Goal: Task Accomplishment & Management: Complete application form

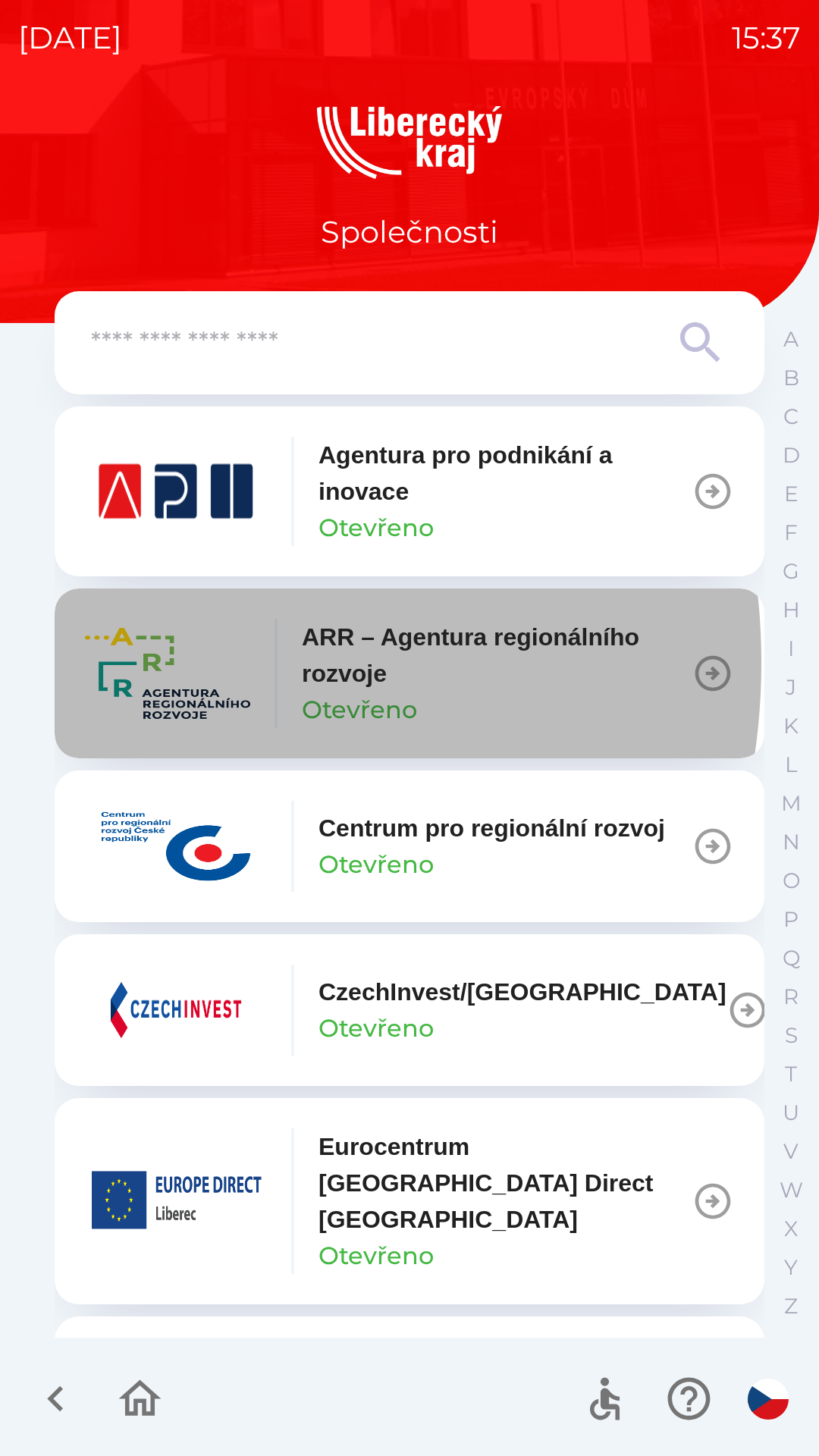
click at [124, 663] on img "button" at bounding box center [168, 674] width 165 height 91
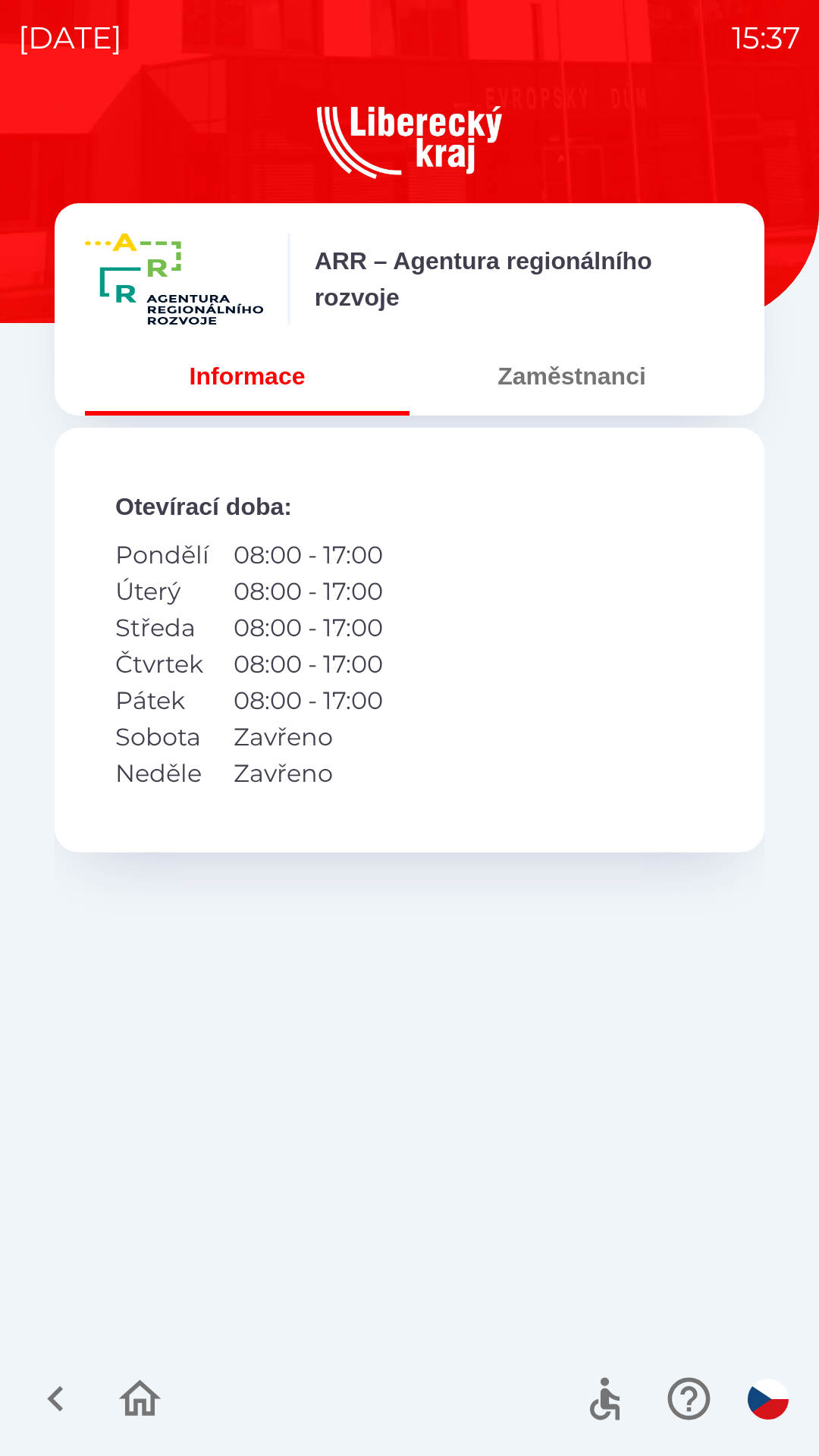
click at [559, 385] on button "Zaměstnanci" at bounding box center [572, 376] width 324 height 55
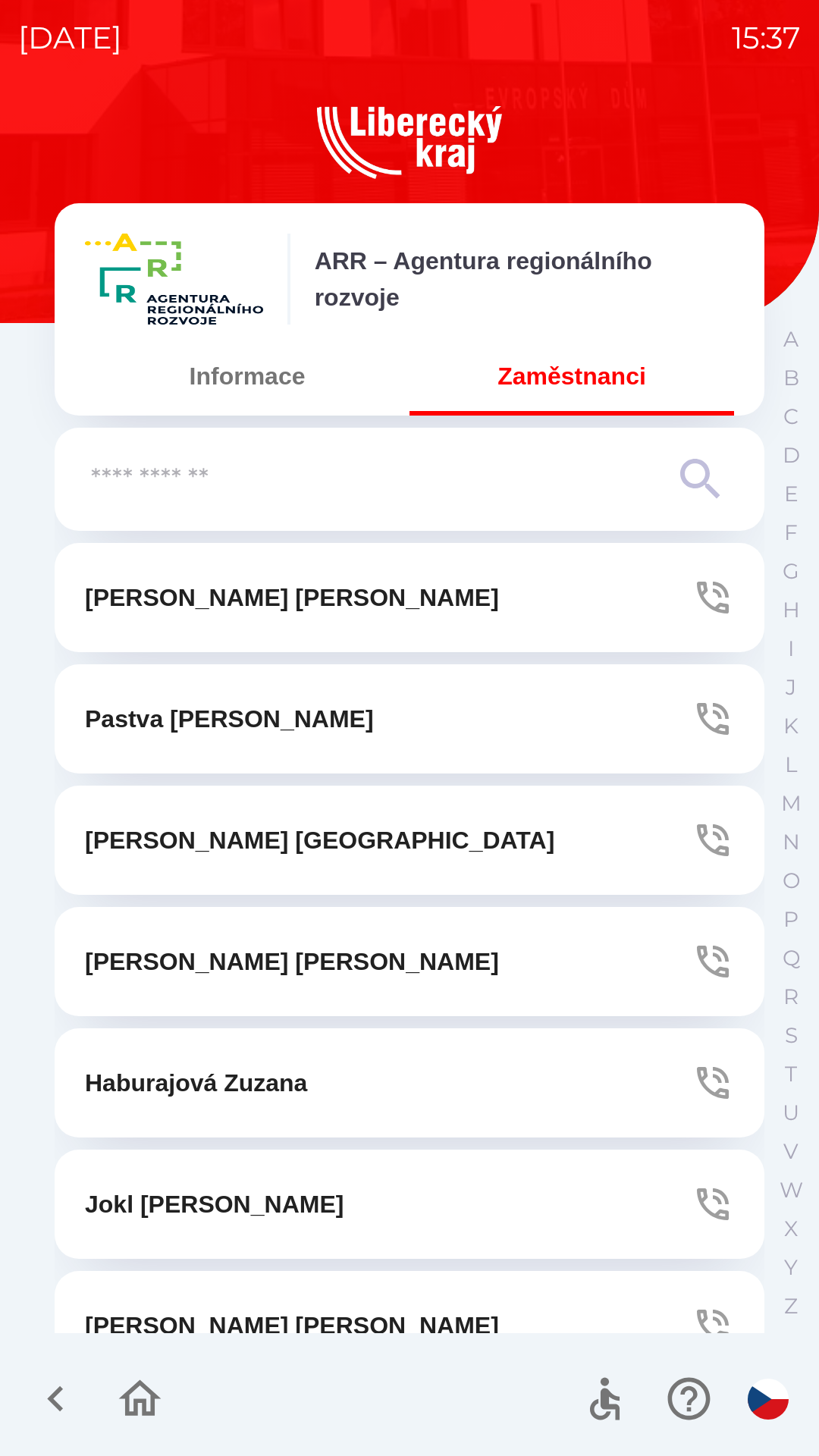
click at [337, 484] on input "text" at bounding box center [379, 479] width 577 height 42
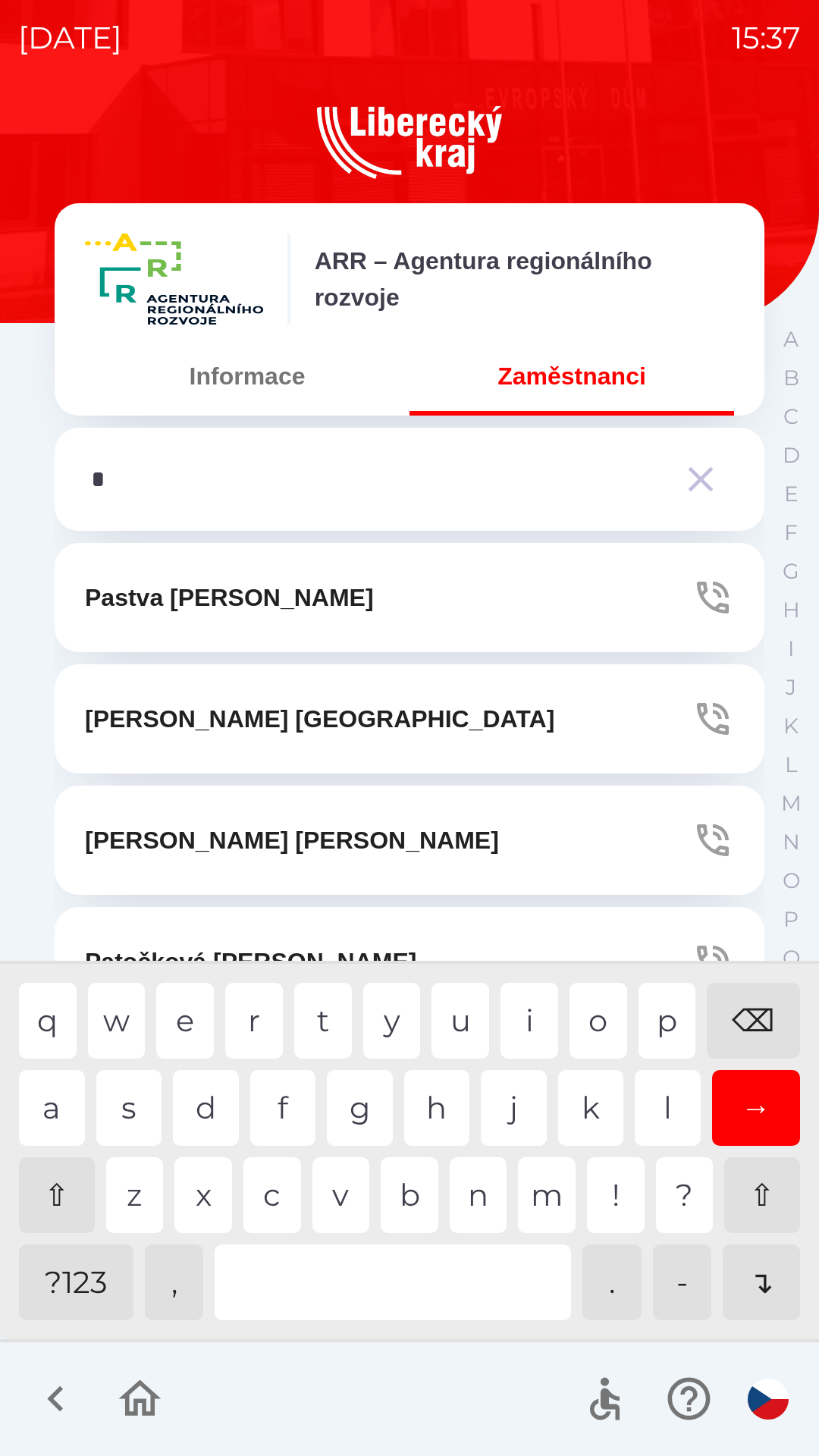
type input "**"
click at [56, 1111] on div "a" at bounding box center [52, 1108] width 66 height 76
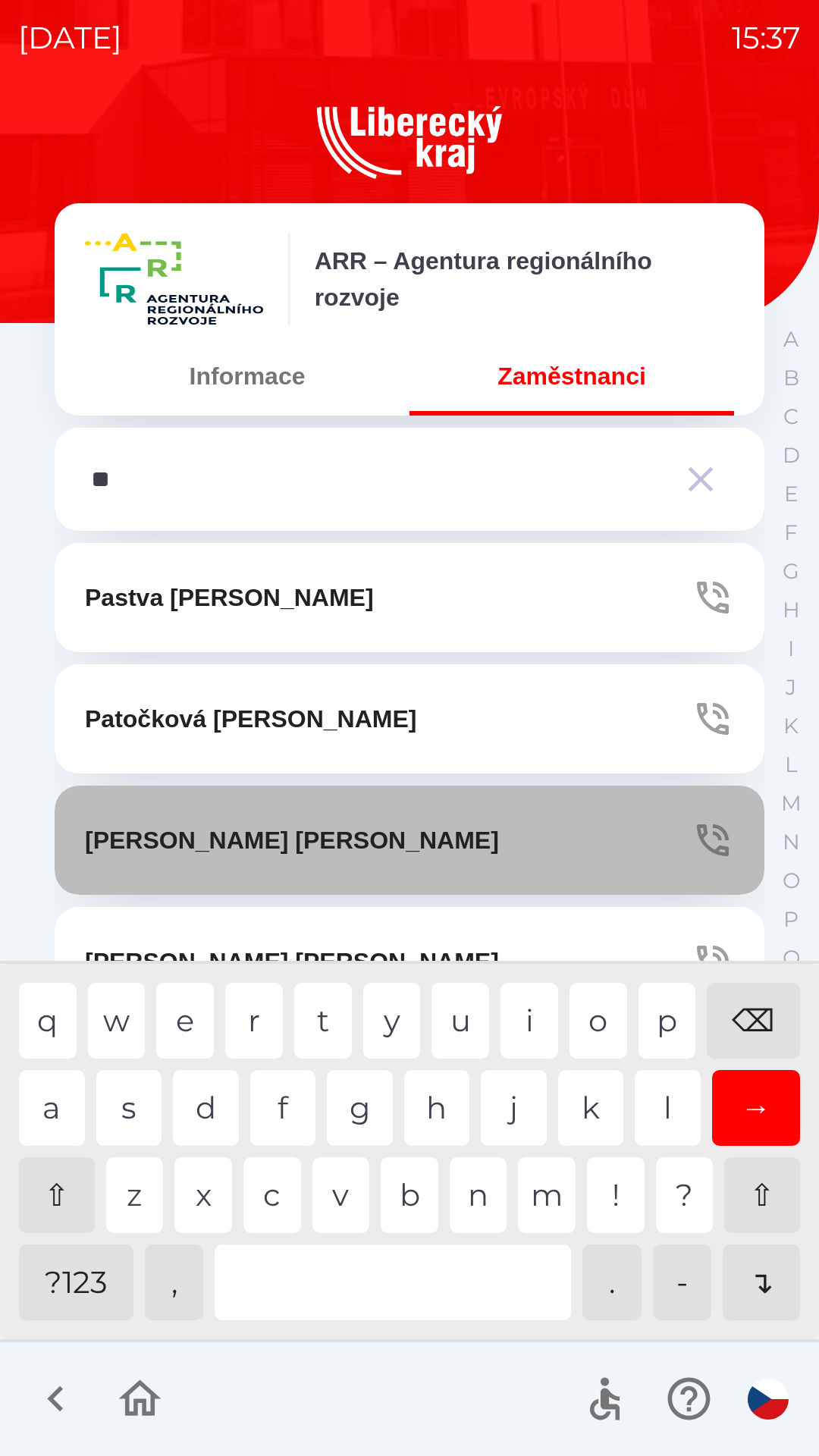
click at [708, 840] on icon "button" at bounding box center [713, 841] width 43 height 43
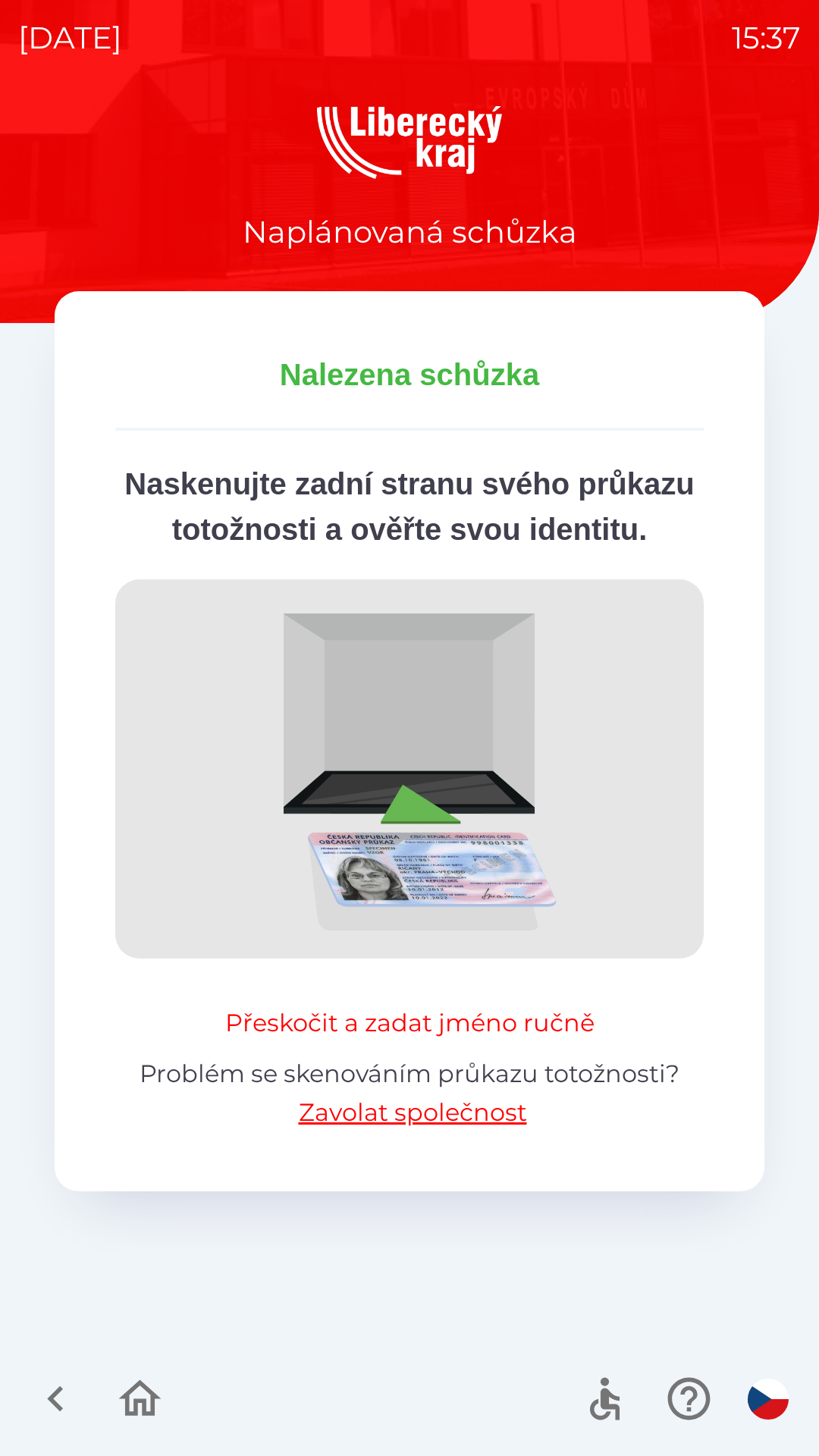
click at [474, 1041] on button "Přeskočit a zadat jméno ručně" at bounding box center [410, 1023] width 382 height 36
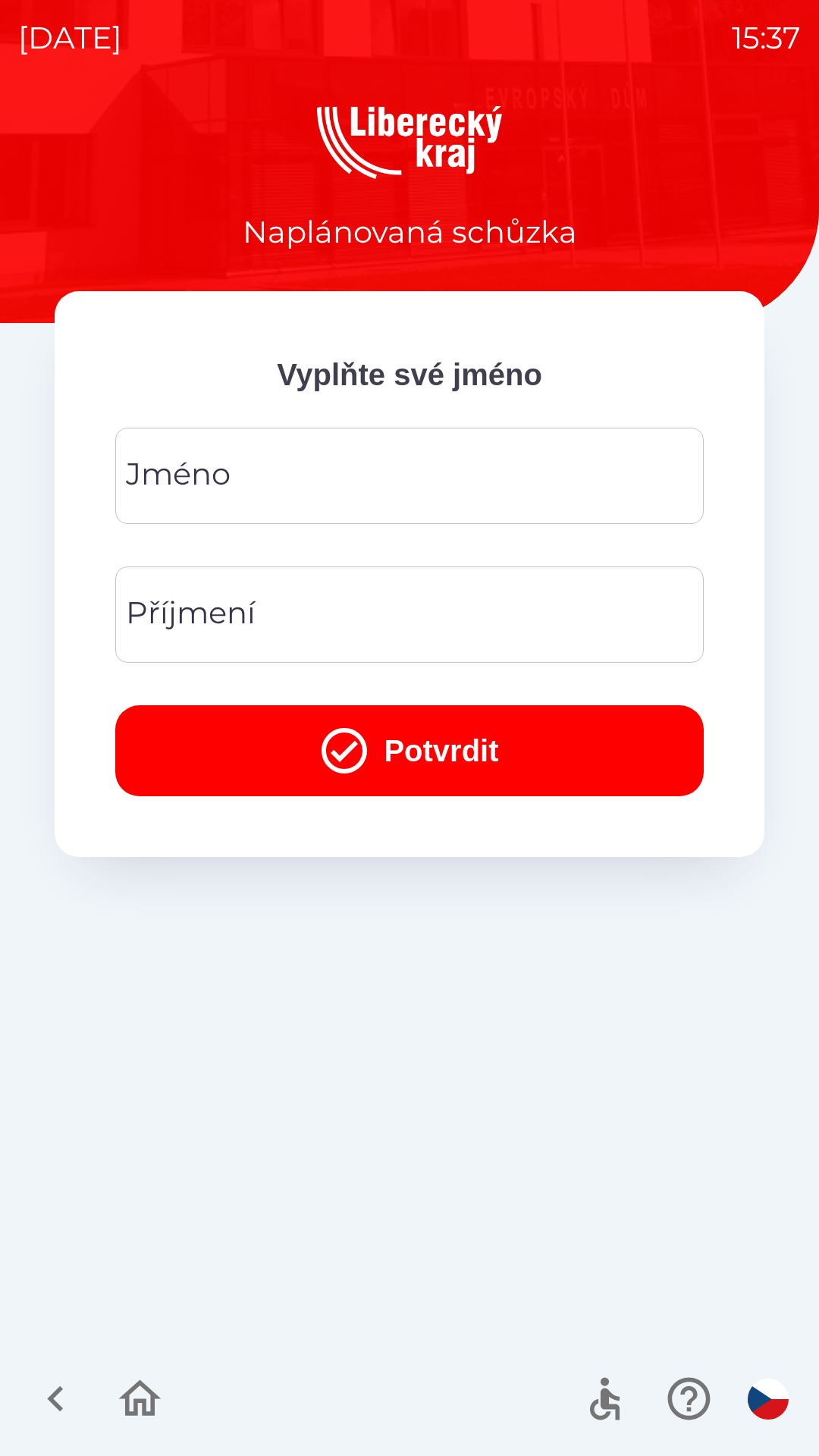
click at [390, 501] on input "Jméno" at bounding box center [410, 475] width 552 height 60
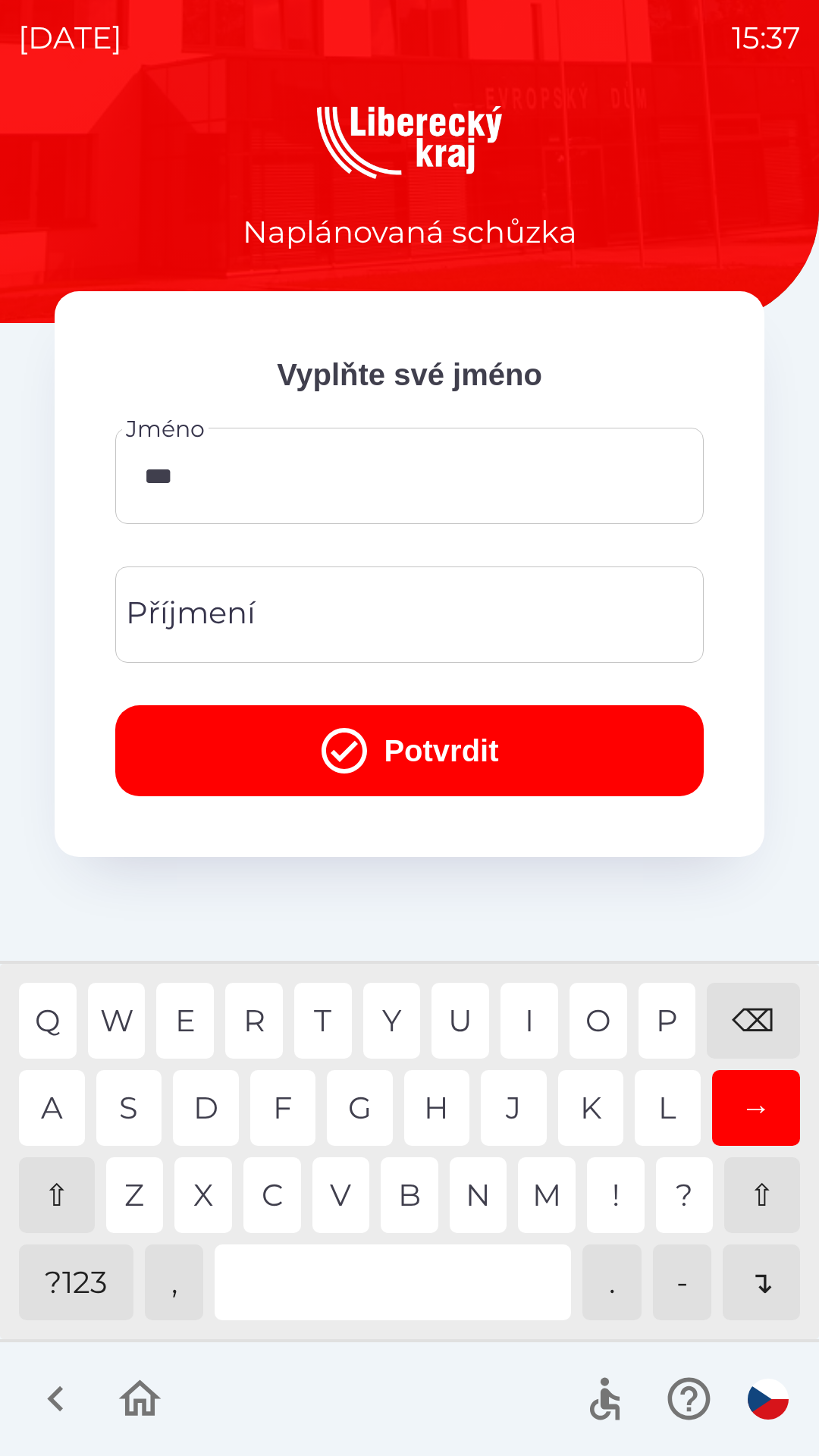
click at [317, 1020] on div "T" at bounding box center [323, 1021] width 57 height 76
type input "****"
click at [397, 607] on input "Příjmení" at bounding box center [410, 615] width 552 height 60
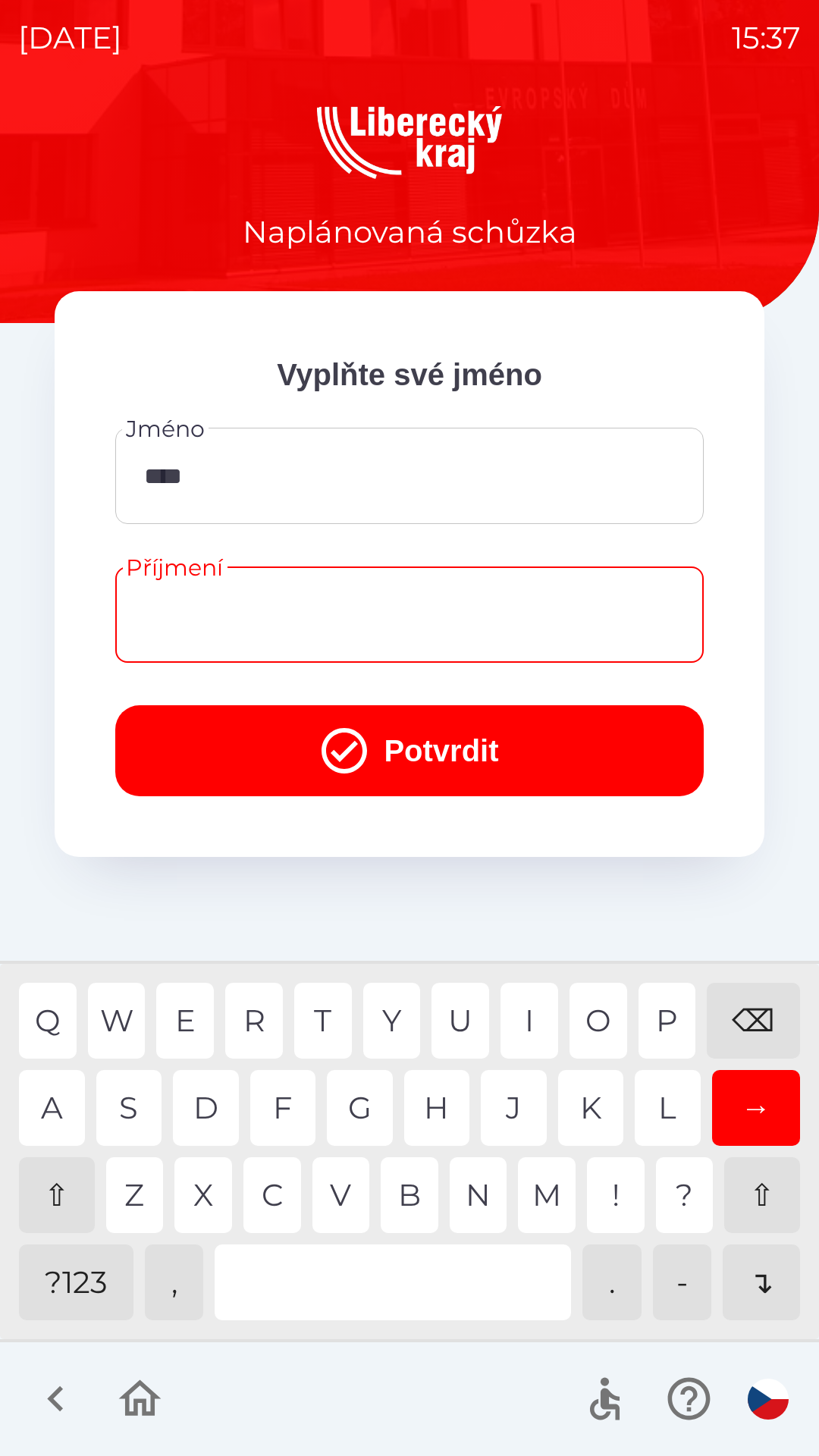
click at [57, 1166] on div "⇧" at bounding box center [57, 1195] width 76 height 76
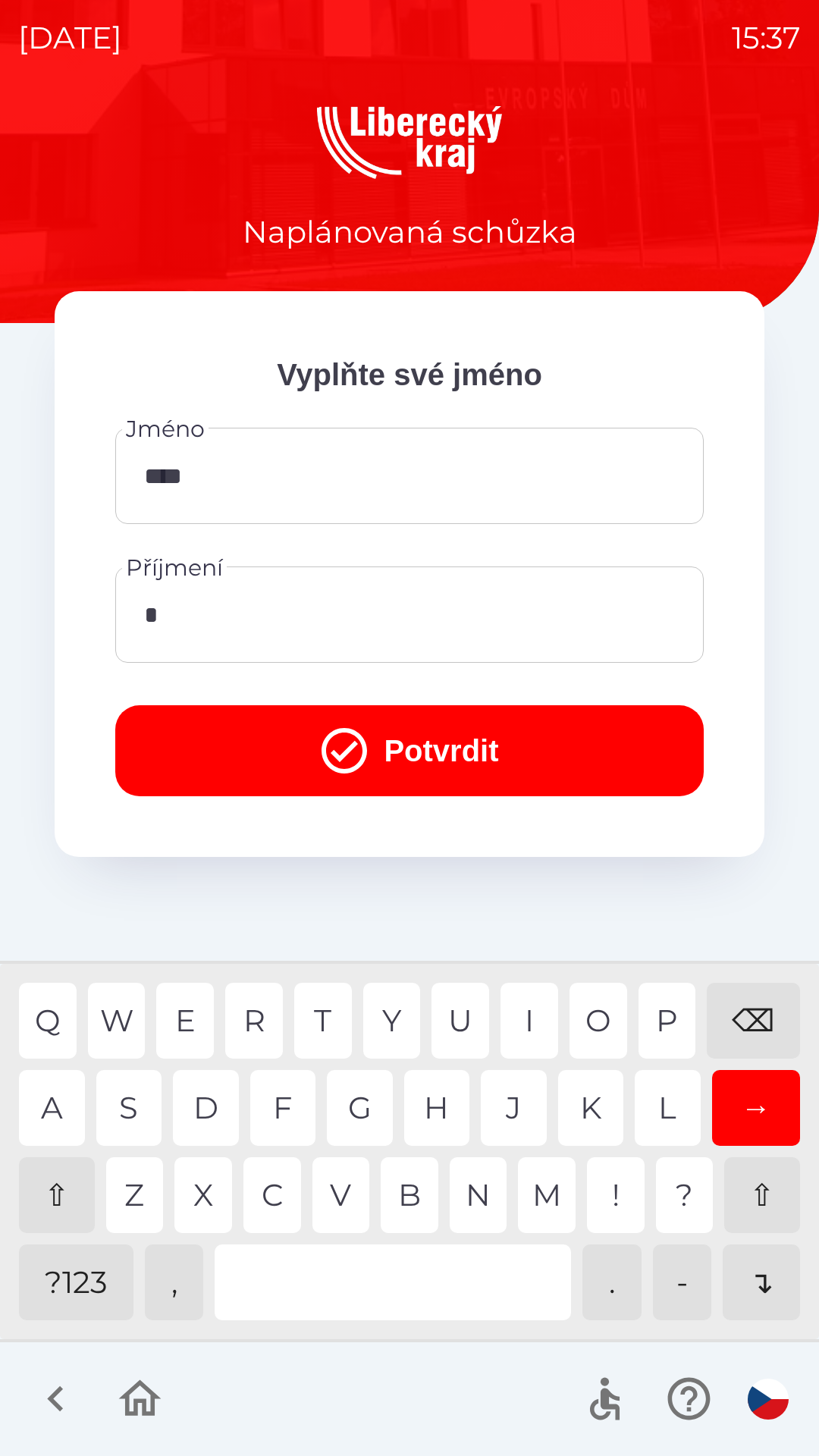
click at [568, 1098] on div "K" at bounding box center [590, 1108] width 66 height 76
click at [278, 1176] on div "C" at bounding box center [272, 1195] width 57 height 76
type input "******"
click at [258, 1027] on div "R" at bounding box center [254, 1021] width 57 height 76
click at [418, 742] on button "Potvrdit" at bounding box center [410, 751] width 588 height 91
